Goal: Transaction & Acquisition: Purchase product/service

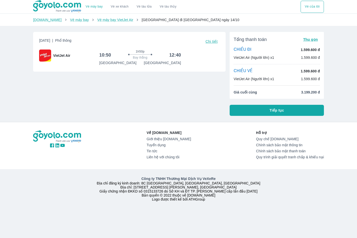
click at [211, 40] on span "Chi tiết" at bounding box center [212, 41] width 12 height 4
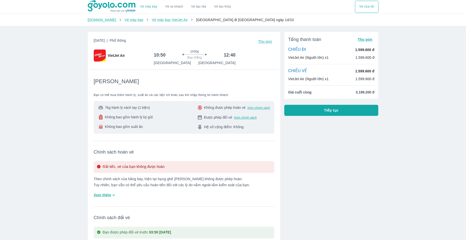
click at [154, 8] on link "Vé máy bay" at bounding box center [148, 7] width 17 height 4
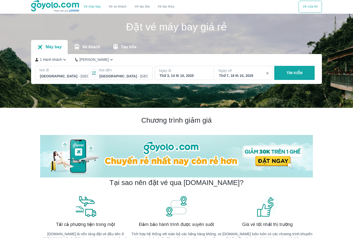
click at [266, 72] on icon "button" at bounding box center [267, 73] width 5 height 5
click at [293, 75] on p "TÌM KIẾM" at bounding box center [295, 72] width 16 height 5
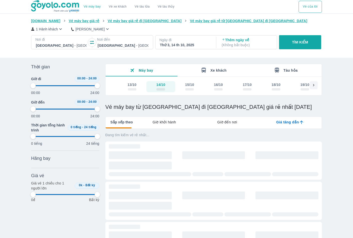
type input "97.9166666666667"
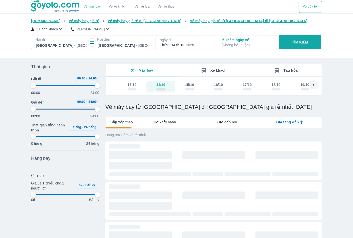
type input "97.9166666666667"
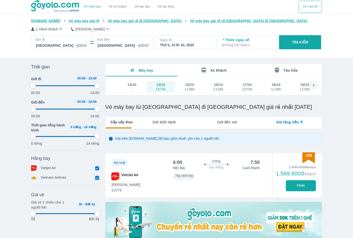
type input "97.9166666666667"
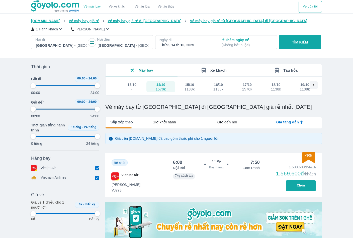
type input "97.9166666666667"
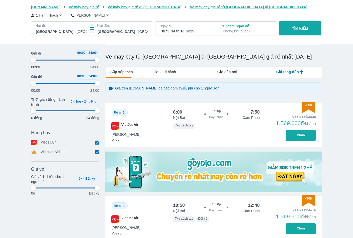
scroll to position [125, 0]
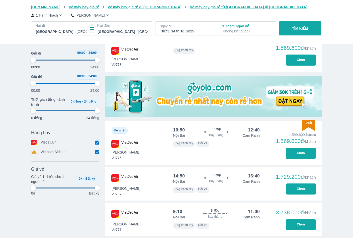
click at [293, 155] on button "Chọn" at bounding box center [301, 152] width 30 height 11
type input "97.9166666666667"
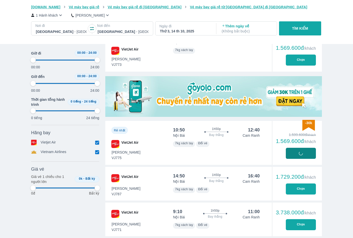
type input "97.9166666666667"
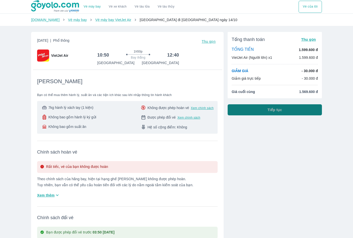
click at [248, 109] on button "Tiếp tục" at bounding box center [275, 109] width 94 height 11
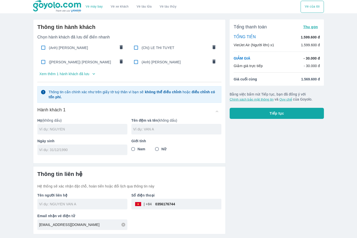
click at [86, 131] on input "text" at bounding box center [83, 128] width 88 height 5
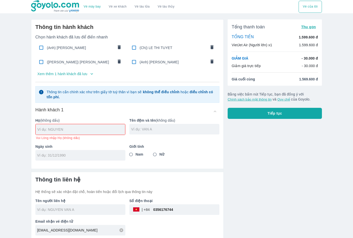
paste input "BICH PHUONG"
type input "BICH PHUONG"
paste input "[PERSON_NAME]"
type input "[PERSON_NAME]"
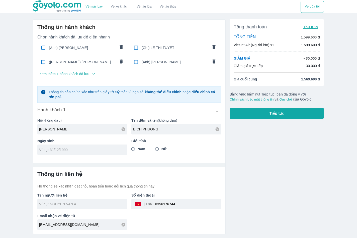
paste input "16/02/1997"
type input "16/02/1997"
click at [156, 149] on input "Nữ" at bounding box center [156, 148] width 9 height 9
radio input "true"
drag, startPoint x: 181, startPoint y: 205, endPoint x: 86, endPoint y: 204, distance: 95.8
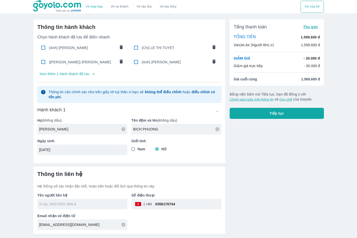
click at [86, 204] on div "Tên người liên hệ Số điện thoại ​ 0356176744 Email nhận vé điện tử phongvehamy2…" at bounding box center [127, 208] width 188 height 41
type input "NGUYEN"
type input "NGUYEN BICH PHUONG"
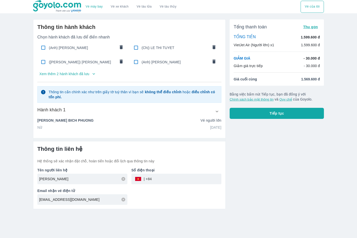
click at [122, 200] on div "phongvehamy216@gmail.com" at bounding box center [82, 199] width 90 height 11
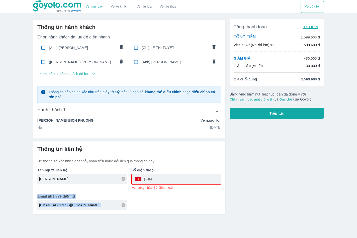
click at [123, 200] on div "phongvehamy216@gmail.com" at bounding box center [82, 204] width 90 height 11
drag, startPoint x: 123, startPoint y: 202, endPoint x: 123, endPoint y: 211, distance: 9.1
click at [123, 203] on div "phongvehamy216@gmail.com" at bounding box center [82, 204] width 90 height 11
drag, startPoint x: 113, startPoint y: 206, endPoint x: -16, endPoint y: 209, distance: 129.0
click at [0, 209] on html "Vé máy bay Vé xe khách Vé tàu lửa Vé tàu thủy Vé của tôi Thông tin hành khách C…" at bounding box center [178, 119] width 357 height 238
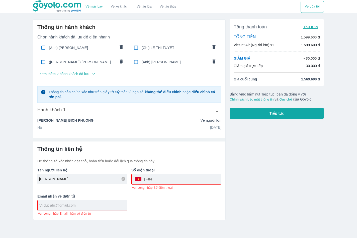
paste input "tieuphuong191@gmail.com"
type input "tieuphuong191@gmail.com"
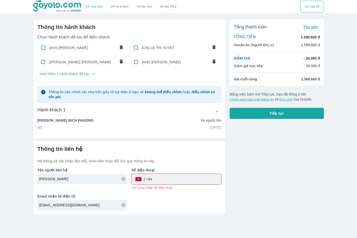
paste input "0886117018"
type input "0886117018"
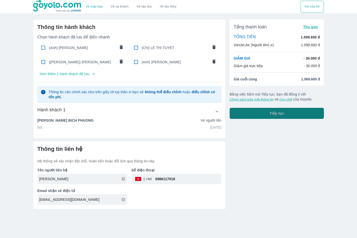
click at [258, 110] on button "Tiếp tục" at bounding box center [277, 113] width 94 height 11
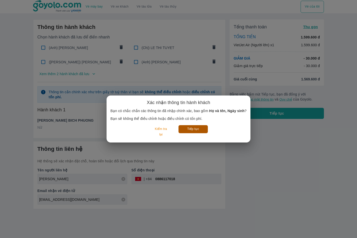
click at [198, 128] on button "Tiếp tục" at bounding box center [193, 129] width 29 height 8
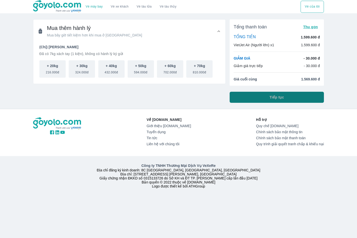
click at [273, 98] on span "Tiếp tục" at bounding box center [277, 97] width 15 height 5
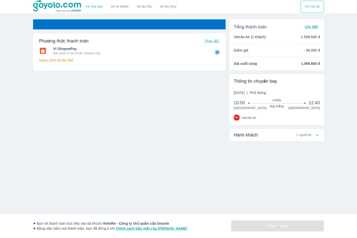
radio input "false"
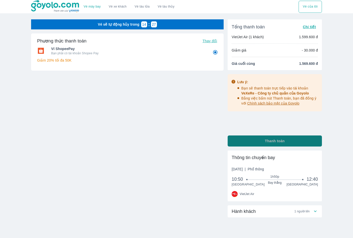
click at [246, 138] on button "Thanh toán" at bounding box center [275, 140] width 94 height 11
radio input "false"
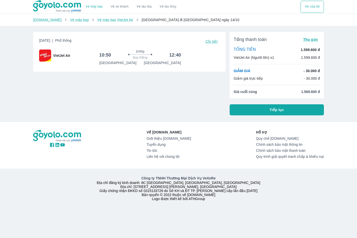
click at [245, 108] on button "Tiếp tục" at bounding box center [277, 109] width 94 height 11
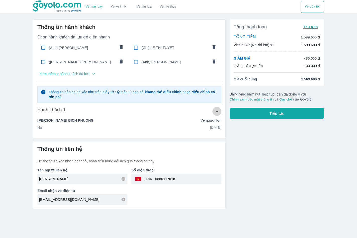
click at [215, 111] on icon "button" at bounding box center [216, 111] width 5 height 5
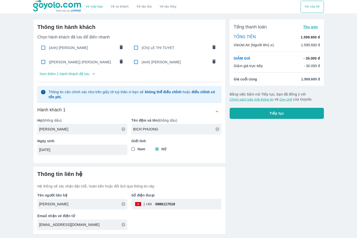
click at [219, 129] on icon at bounding box center [217, 129] width 4 height 4
click at [123, 128] on icon at bounding box center [123, 129] width 4 height 4
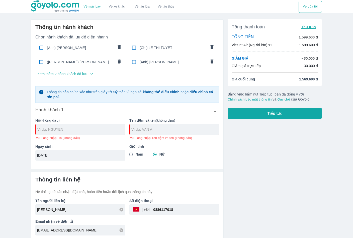
drag, startPoint x: 102, startPoint y: 153, endPoint x: 111, endPoint y: 154, distance: 8.8
click at [102, 153] on input "16/02/1997" at bounding box center [78, 154] width 83 height 5
drag, startPoint x: 120, startPoint y: 155, endPoint x: 7, endPoint y: 162, distance: 113.4
click at [7, 162] on div "Vé máy bay Vé xe khách Vé tàu lửa Vé tàu thủy Vé của tôi Thông tin hành khách C…" at bounding box center [176, 119] width 353 height 239
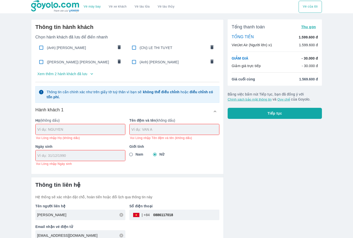
paste input "17/12/1997"
type input "17/12/1997"
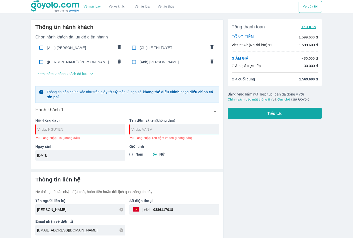
paste input "HAI LONG"
click at [133, 129] on input "HAI LONG" at bounding box center [175, 129] width 88 height 5
type input "HAI LONG"
paste input "[PERSON_NAME]"
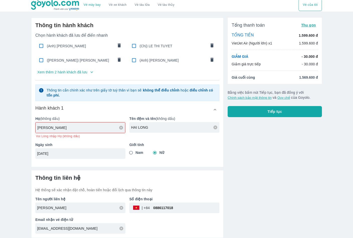
type input "[PERSON_NAME]"
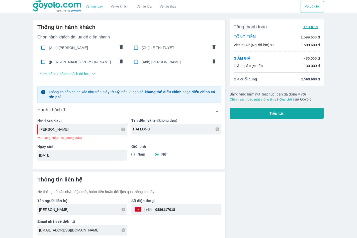
click at [140, 153] on label "Nam" at bounding box center [137, 154] width 17 height 9
click at [138, 153] on input "Nam" at bounding box center [133, 154] width 9 height 9
radio input "true"
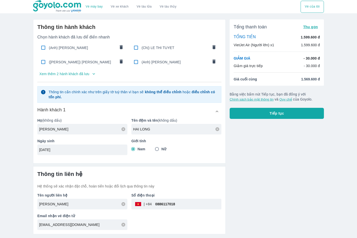
click at [280, 116] on span "Tiếp tục" at bounding box center [277, 113] width 15 height 5
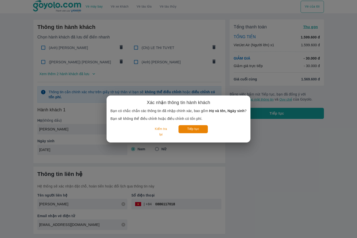
type input "[PERSON_NAME]"
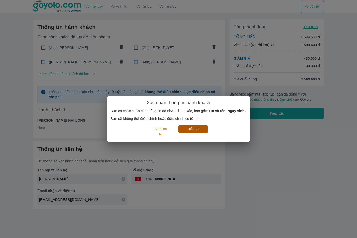
click at [194, 130] on button "Tiếp tục" at bounding box center [193, 129] width 29 height 8
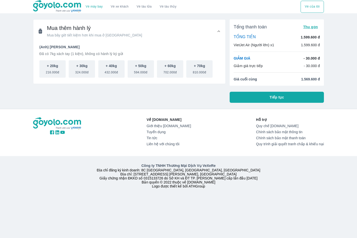
click at [272, 100] on button "Tiếp tục" at bounding box center [277, 97] width 94 height 11
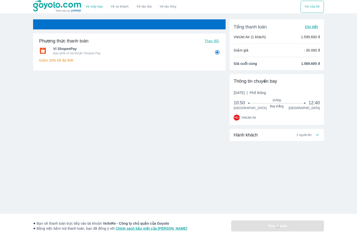
radio input "false"
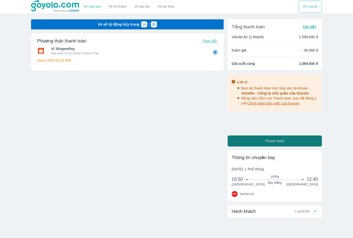
click at [263, 139] on button "Thanh toán" at bounding box center [275, 140] width 94 height 11
radio input "false"
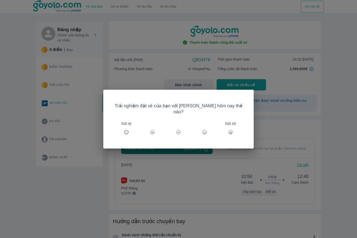
click at [331, 92] on div "Trải nghiệm đặt vé của bạn với [PERSON_NAME] hôm nay thế nào? Rất tệ Rất tốt" at bounding box center [178, 119] width 357 height 238
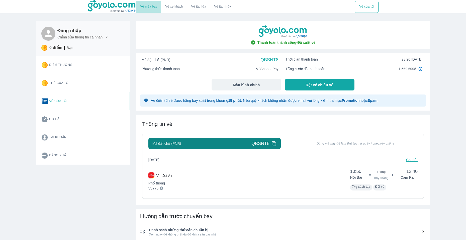
click at [153, 6] on link "Vé máy bay" at bounding box center [148, 7] width 17 height 4
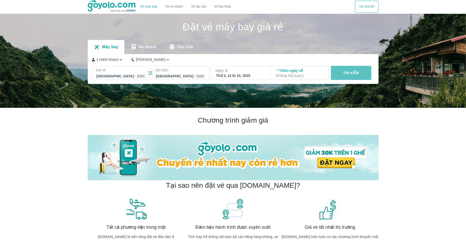
click at [346, 72] on p "TÌM KIẾM" at bounding box center [351, 72] width 16 height 5
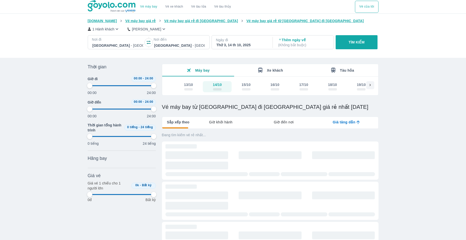
type input "97.9166666666667"
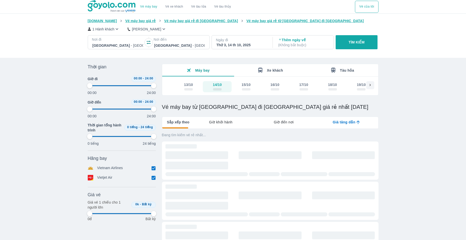
type input "97.9166666666667"
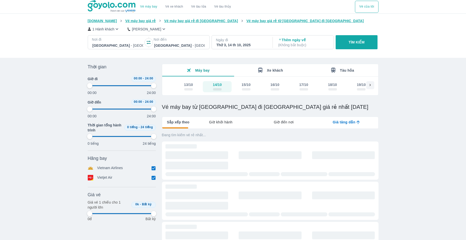
type input "97.9166666666667"
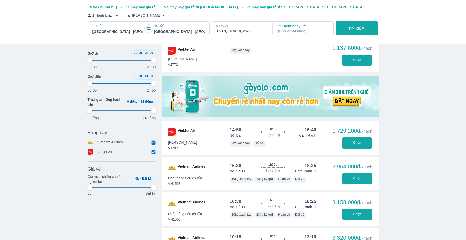
type input "97.9166666666667"
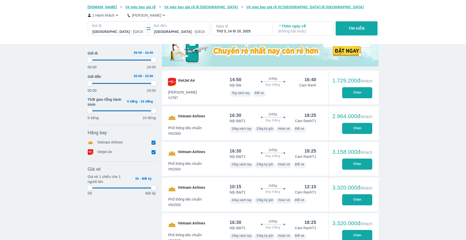
type input "97.9166666666667"
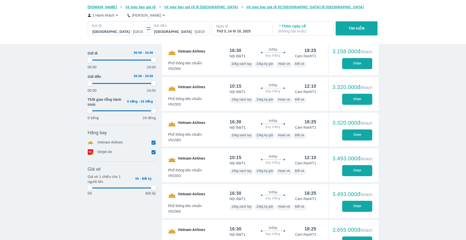
type input "97.9166666666667"
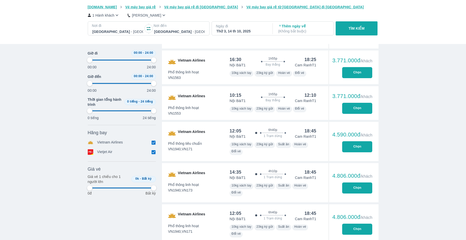
type input "97.9166666666667"
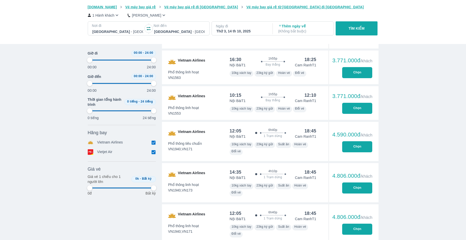
type input "97.9166666666667"
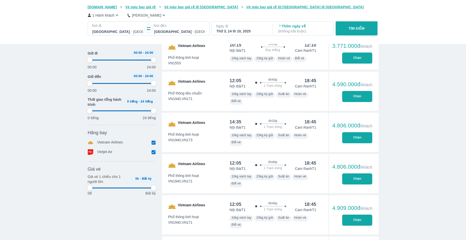
type input "97.9166666666667"
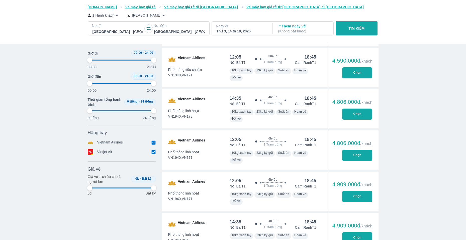
type input "97.9166666666667"
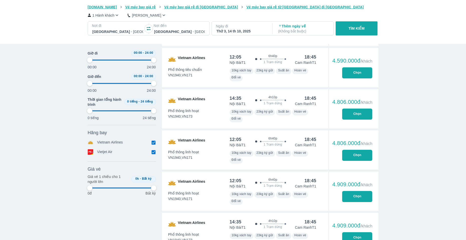
type input "97.9166666666667"
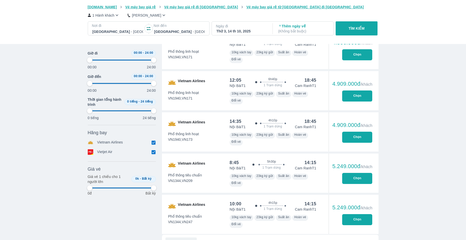
type input "97.9166666666667"
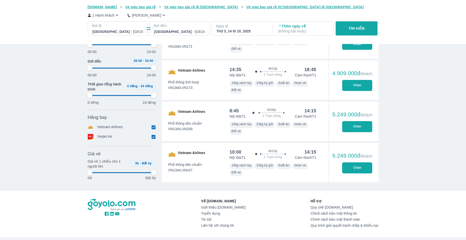
scroll to position [821, 0]
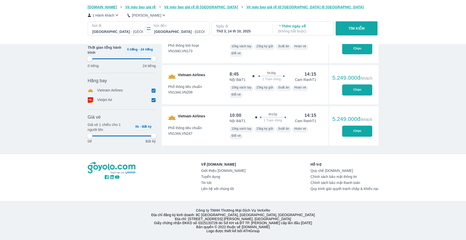
type input "97.9166666666667"
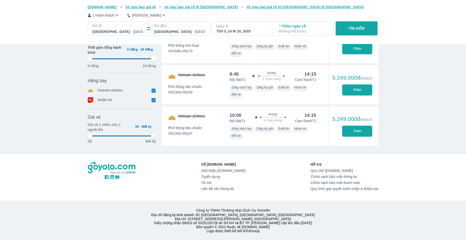
type input "97.9166666666667"
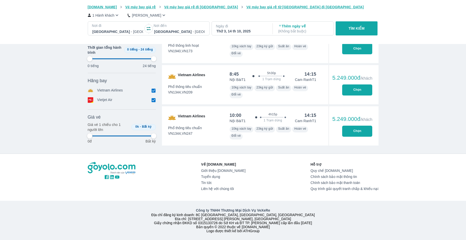
type input "97.9166666666667"
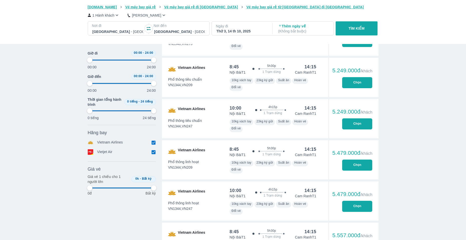
type input "97.9166666666667"
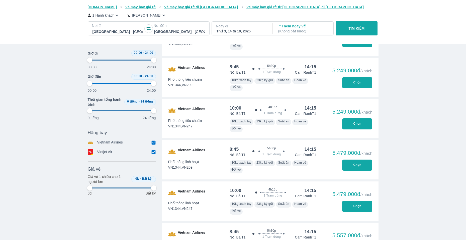
type input "97.9166666666667"
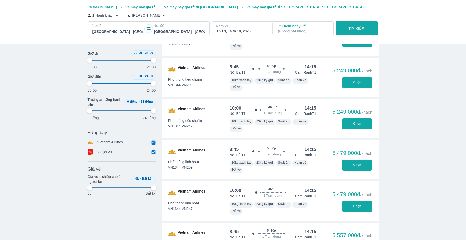
type input "97.9166666666667"
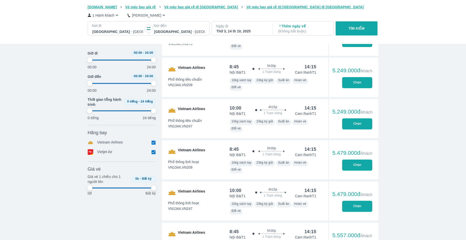
type input "97.9166666666667"
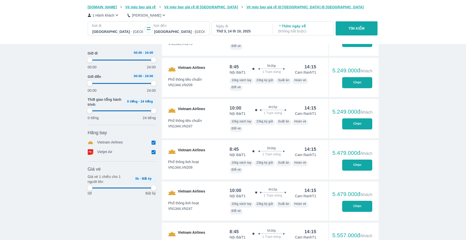
type input "97.9166666666667"
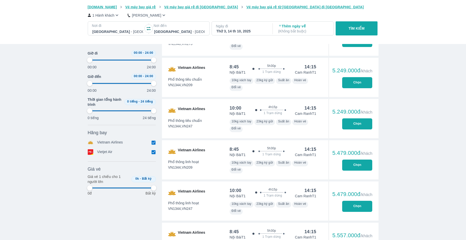
type input "97.9166666666667"
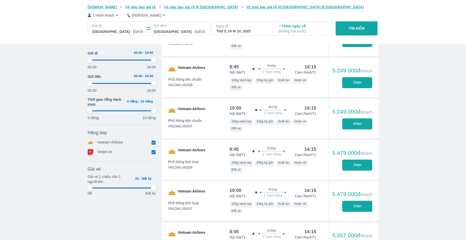
type input "97.9166666666667"
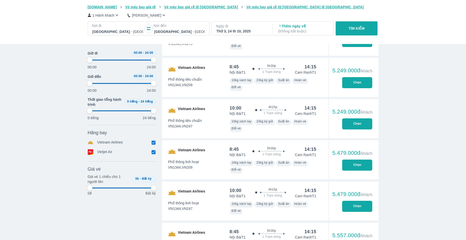
type input "97.9166666666667"
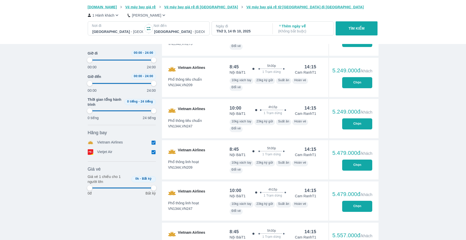
type input "97.9166666666667"
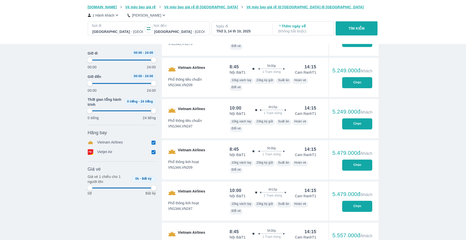
type input "97.9166666666667"
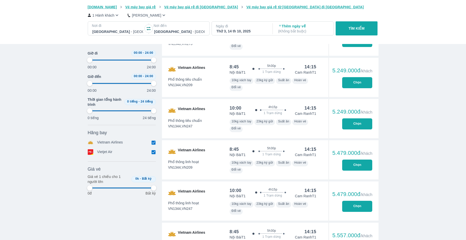
type input "97.9166666666667"
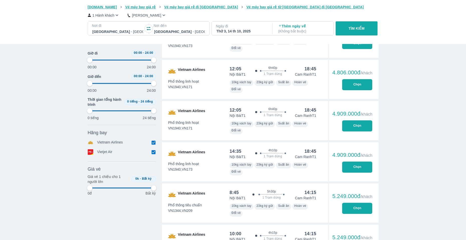
scroll to position [671, 0]
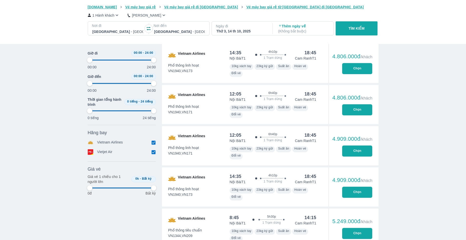
type input "97.9166666666667"
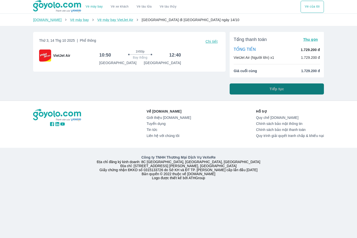
click at [273, 86] on button "Tiếp tục" at bounding box center [277, 88] width 94 height 11
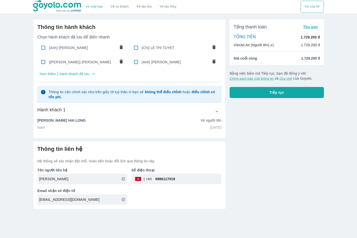
click at [80, 74] on p "Xem thêm 2 hành khách đã lưu" at bounding box center [64, 73] width 50 height 5
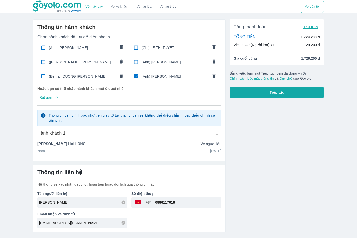
click at [124, 202] on icon at bounding box center [123, 202] width 4 height 4
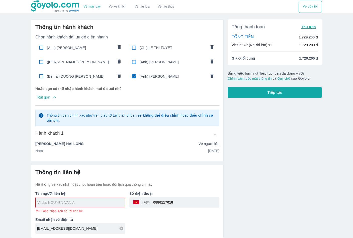
click at [187, 203] on input "0886117018" at bounding box center [185, 202] width 70 height 12
drag, startPoint x: 205, startPoint y: 203, endPoint x: 147, endPoint y: 205, distance: 58.7
click at [147, 205] on div "​ 0886117018" at bounding box center [174, 202] width 90 height 11
click at [152, 76] on span "(Anh) [PERSON_NAME]" at bounding box center [173, 76] width 67 height 5
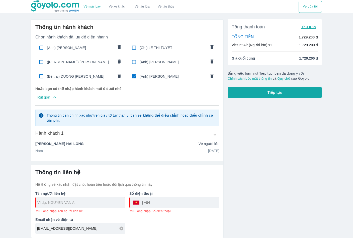
radio input "false"
checkbox input "false"
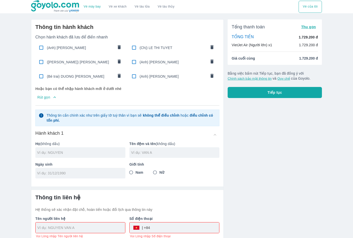
scroll to position [26, 0]
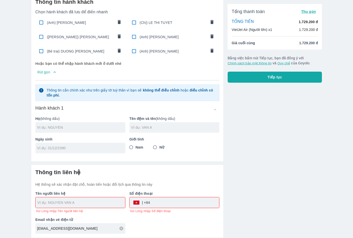
click at [82, 197] on div at bounding box center [81, 202] width 90 height 11
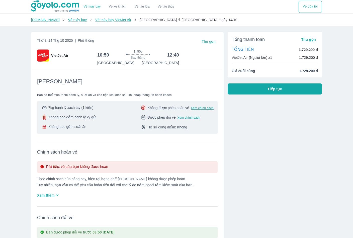
click at [258, 81] on div "Tổng thanh toán Thu gọn TỔNG TIỀN 1.729.200 đ VietJet Air (Người lớn) x1 1.729.…" at bounding box center [275, 63] width 94 height 62
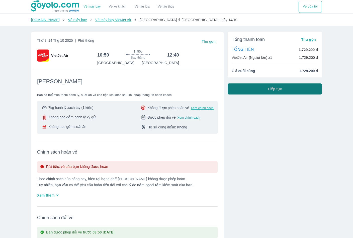
click at [271, 90] on span "Tiếp tục" at bounding box center [275, 88] width 15 height 5
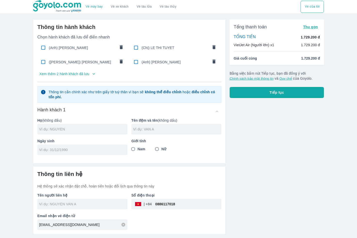
paste input "[PERSON_NAME]"
type input "[PERSON_NAME]"
click at [161, 150] on input "Nữ" at bounding box center [156, 148] width 9 height 9
radio input "true"
click at [91, 147] on input "tel" at bounding box center [80, 149] width 83 height 5
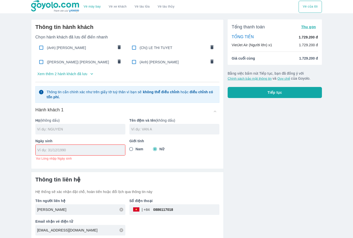
paste input "16/02/1997"
type input "16/02/1997"
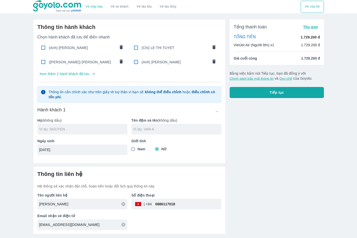
drag, startPoint x: 138, startPoint y: 134, endPoint x: 136, endPoint y: 126, distance: 8.2
click at [136, 126] on div at bounding box center [176, 129] width 90 height 11
paste input "BICH PHUONG"
type input "BICH PHUONG"
paste input "NGUYEN"
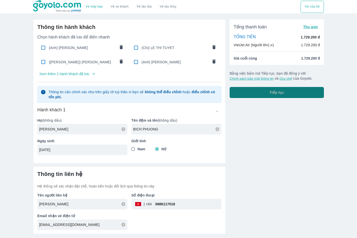
click at [264, 94] on button "Tiếp tục" at bounding box center [277, 92] width 94 height 11
type input "NGUYEN"
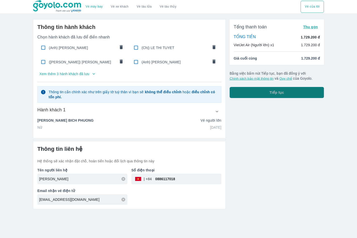
click at [255, 90] on button "Tiếp tục" at bounding box center [277, 92] width 94 height 11
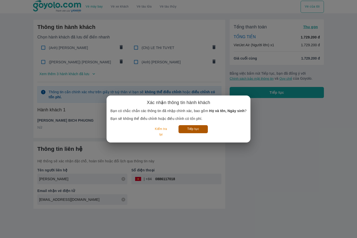
click at [194, 130] on button "Tiếp tục" at bounding box center [193, 129] width 29 height 8
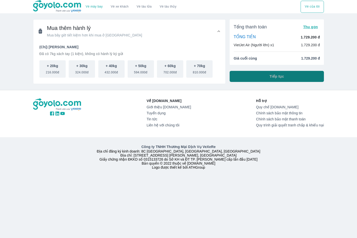
click at [267, 76] on button "Tiếp tục" at bounding box center [277, 76] width 94 height 11
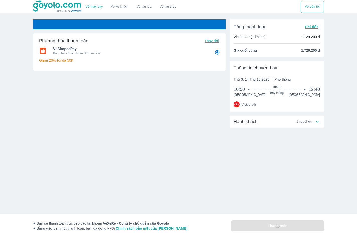
radio input "false"
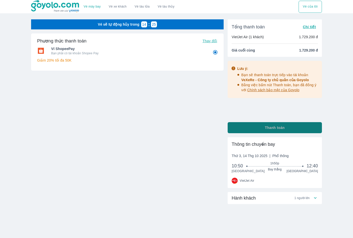
click at [257, 124] on button "Thanh toán" at bounding box center [275, 127] width 94 height 11
radio input "false"
